Goal: Answer question/provide support: Share knowledge or assist other users

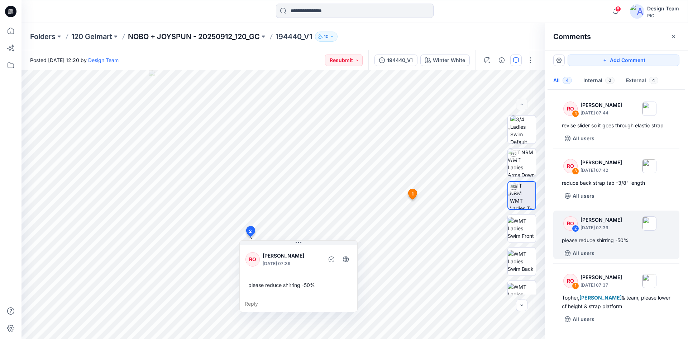
click at [169, 34] on p "NOBO + JOYSPUN - 20250912_120_GC" at bounding box center [194, 37] width 132 height 10
drag, startPoint x: 327, startPoint y: 11, endPoint x: 335, endPoint y: 4, distance: 10.9
click at [327, 10] on input at bounding box center [355, 11] width 158 height 14
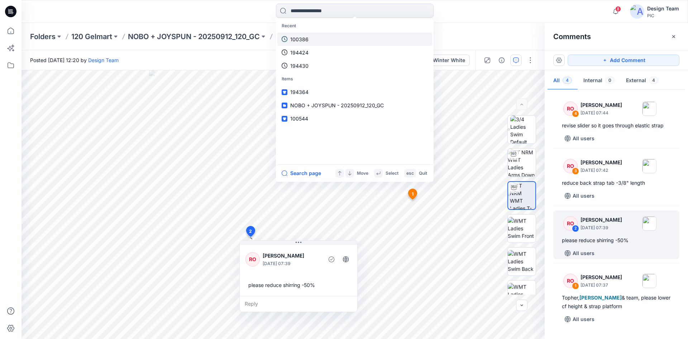
click at [328, 43] on link "100386" at bounding box center [354, 39] width 155 height 13
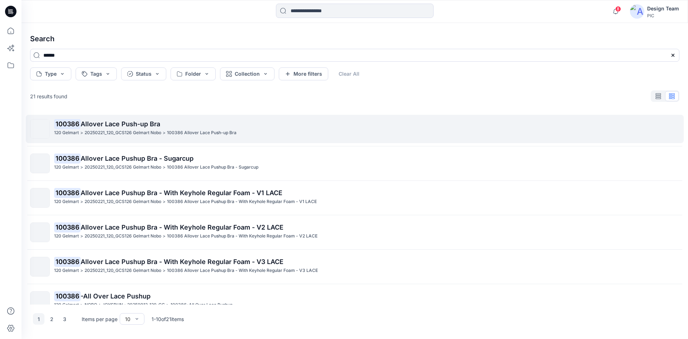
click at [95, 128] on p "100386 Allover Lace Push-up Bra" at bounding box center [366, 124] width 625 height 10
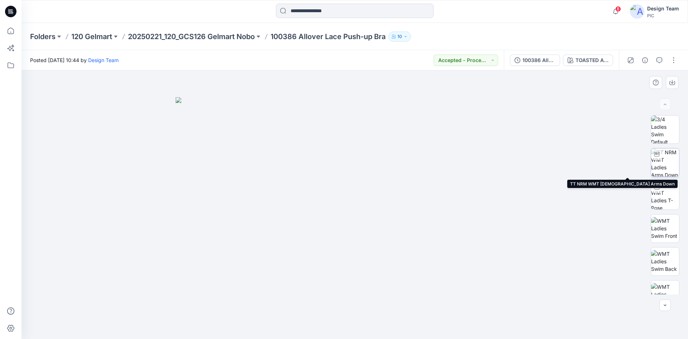
click at [666, 165] on img at bounding box center [665, 162] width 28 height 28
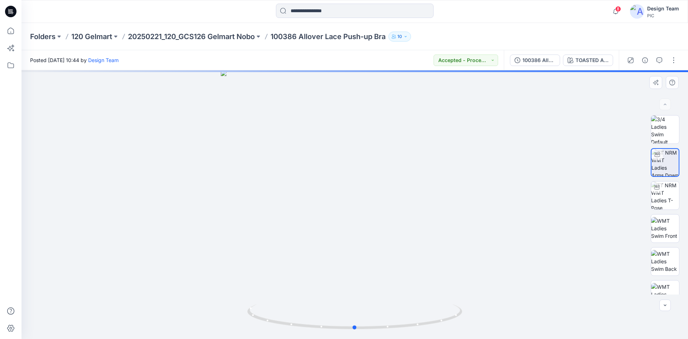
click at [398, 215] on div at bounding box center [355, 204] width 667 height 269
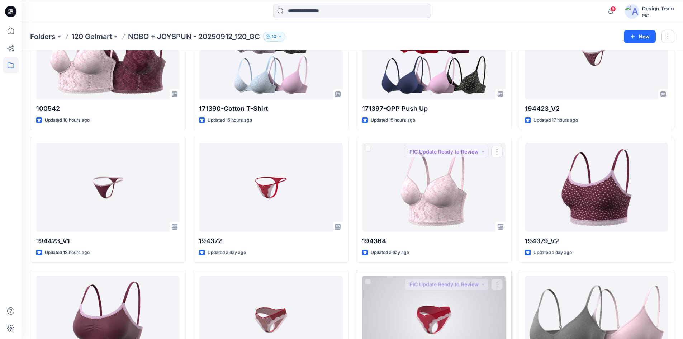
scroll to position [215, 0]
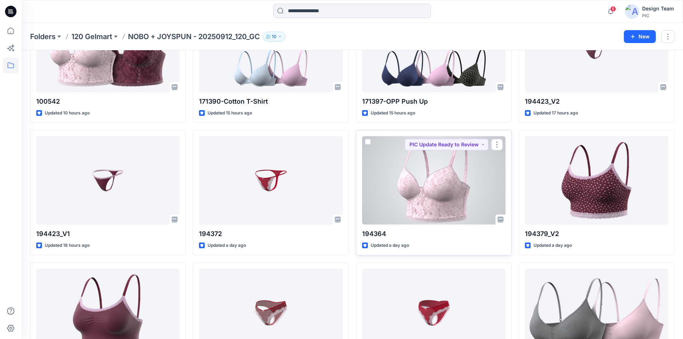
click at [426, 200] on div at bounding box center [433, 180] width 143 height 89
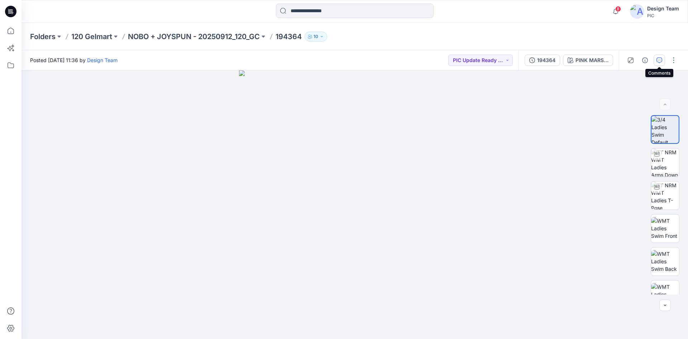
click at [662, 58] on icon "button" at bounding box center [660, 60] width 6 height 6
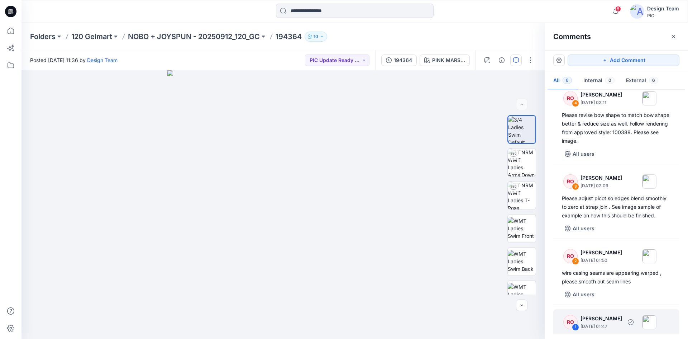
scroll to position [239, 0]
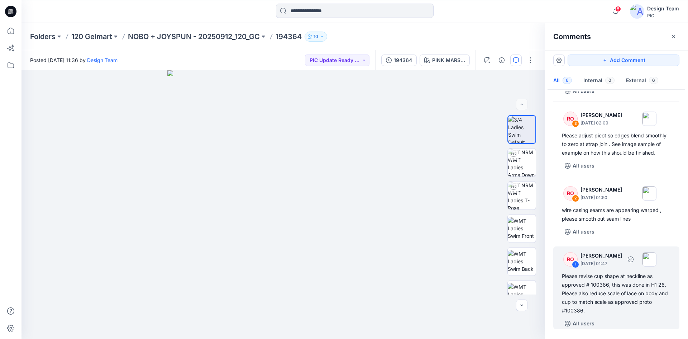
click at [617, 288] on div "Please revise cup shape at neckline as approved # 100386, this was done in H1 2…" at bounding box center [616, 293] width 109 height 43
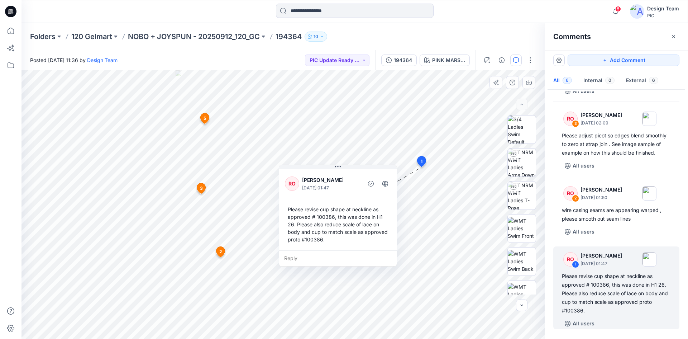
drag, startPoint x: 332, startPoint y: 240, endPoint x: 321, endPoint y: 239, distance: 11.9
click at [321, 239] on div "Please revise cup shape at neckline as approved # 100386, this was done in H1 2…" at bounding box center [338, 224] width 106 height 43
click at [520, 127] on img at bounding box center [522, 129] width 28 height 28
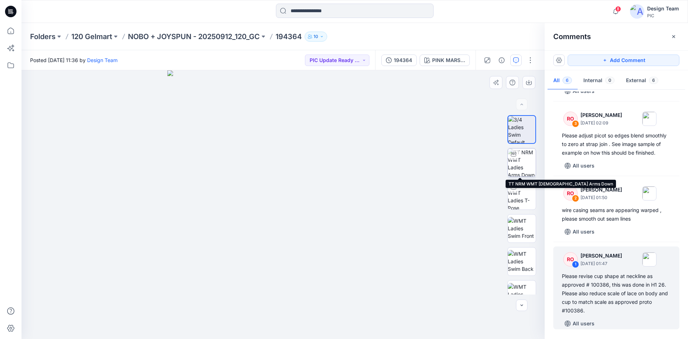
click at [519, 160] on img at bounding box center [522, 162] width 28 height 28
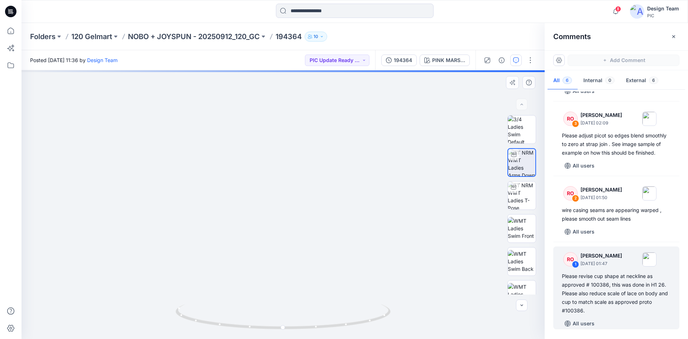
drag, startPoint x: 293, startPoint y: 190, endPoint x: 296, endPoint y: 158, distance: 32.5
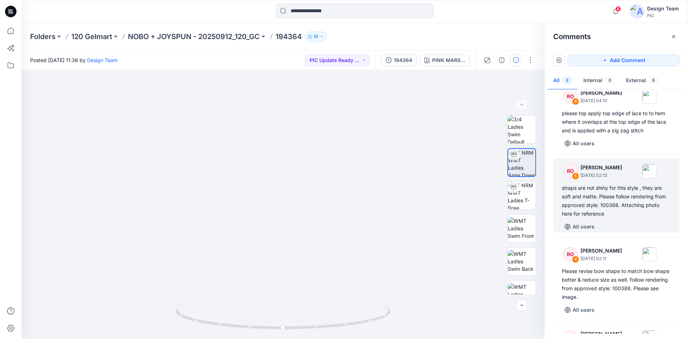
scroll to position [0, 0]
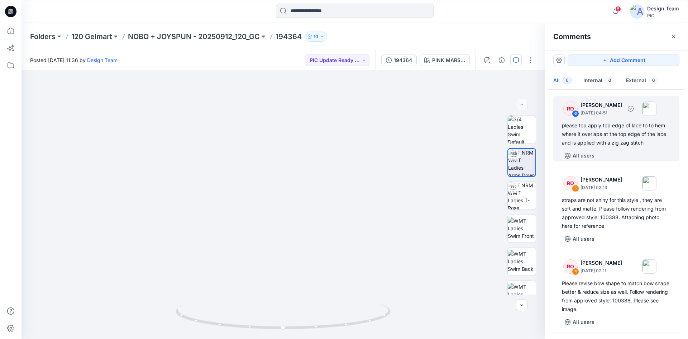
click at [576, 115] on div "6" at bounding box center [575, 113] width 7 height 7
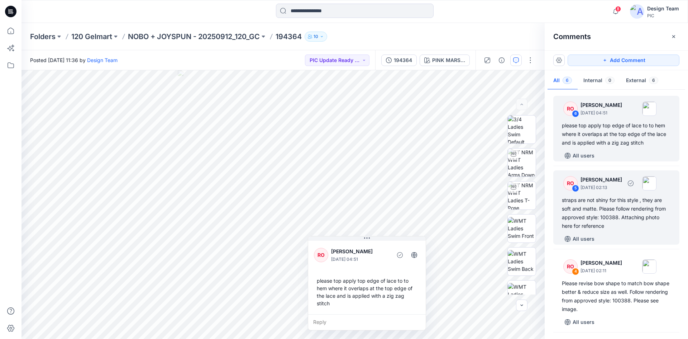
click at [602, 199] on div "straps are not shiny for this style , they are soft and matte. Please follow re…" at bounding box center [616, 213] width 109 height 34
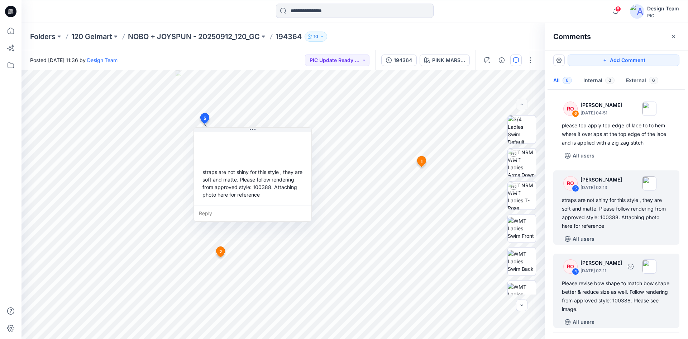
click at [607, 275] on div "RO 4 [PERSON_NAME] [DATE] 02:11 Please revise bow shape to match bow shape bett…" at bounding box center [617, 290] width 126 height 74
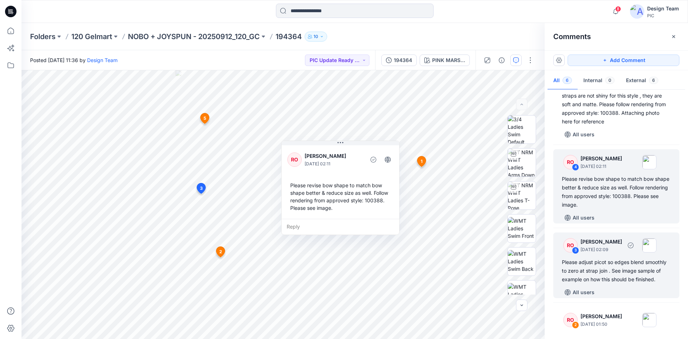
scroll to position [108, 0]
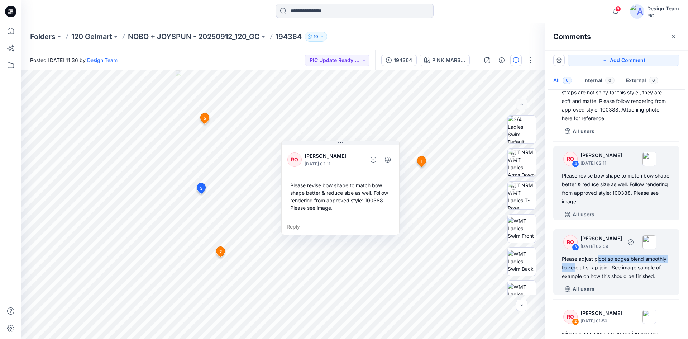
click at [599, 264] on div "Please adjust picot so edges blend smoothly to zero at strap join . See image s…" at bounding box center [616, 268] width 109 height 26
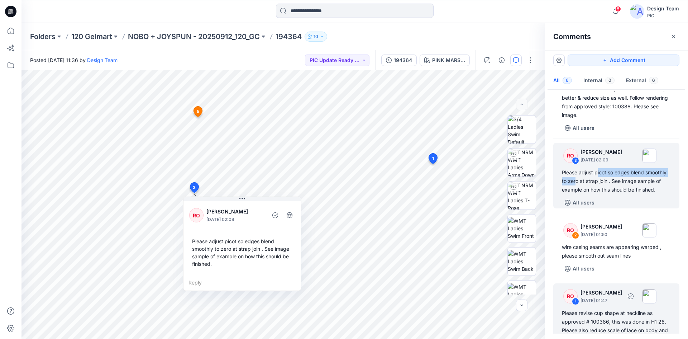
scroll to position [215, 0]
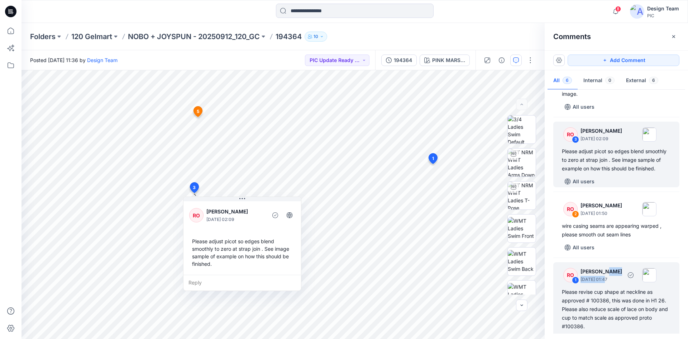
click at [606, 283] on div "[PERSON_NAME] [DATE] 01:47" at bounding box center [602, 275] width 42 height 16
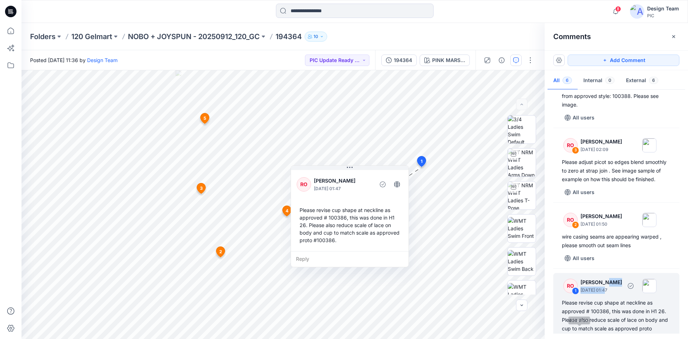
scroll to position [204, 0]
click at [516, 131] on img at bounding box center [522, 129] width 28 height 28
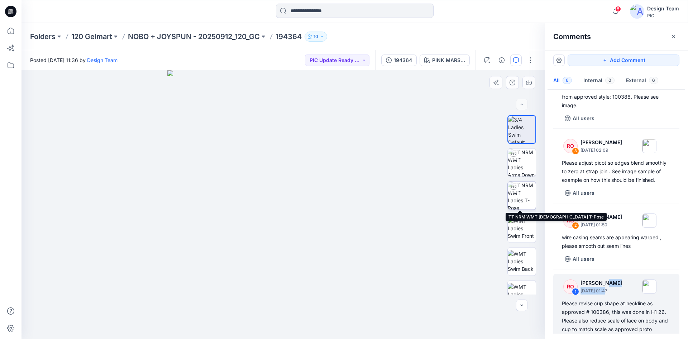
click at [521, 199] on img at bounding box center [522, 195] width 28 height 28
